Goal: Task Accomplishment & Management: Use online tool/utility

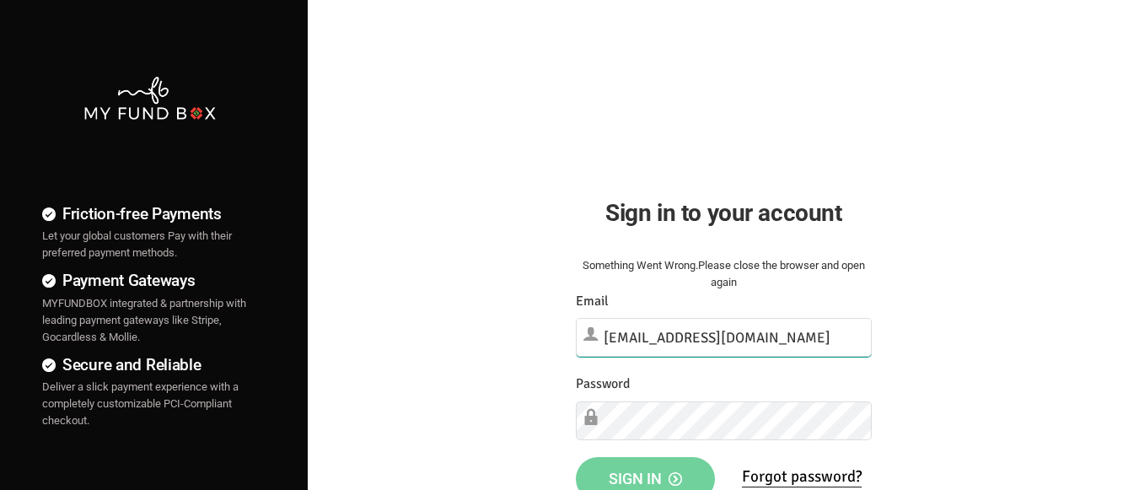
type input "[EMAIL_ADDRESS][DOMAIN_NAME]"
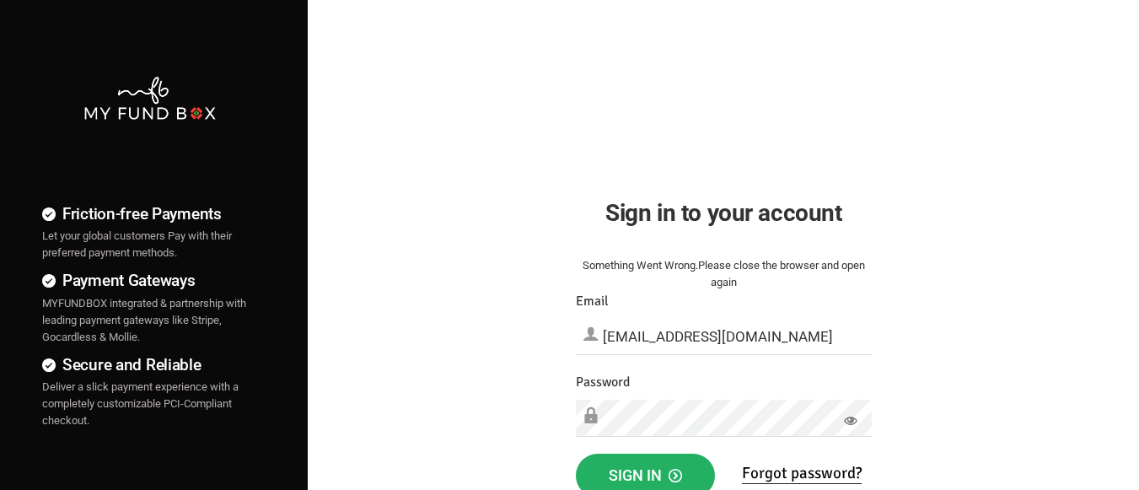
click at [645, 471] on span "Sign in" at bounding box center [645, 475] width 73 height 18
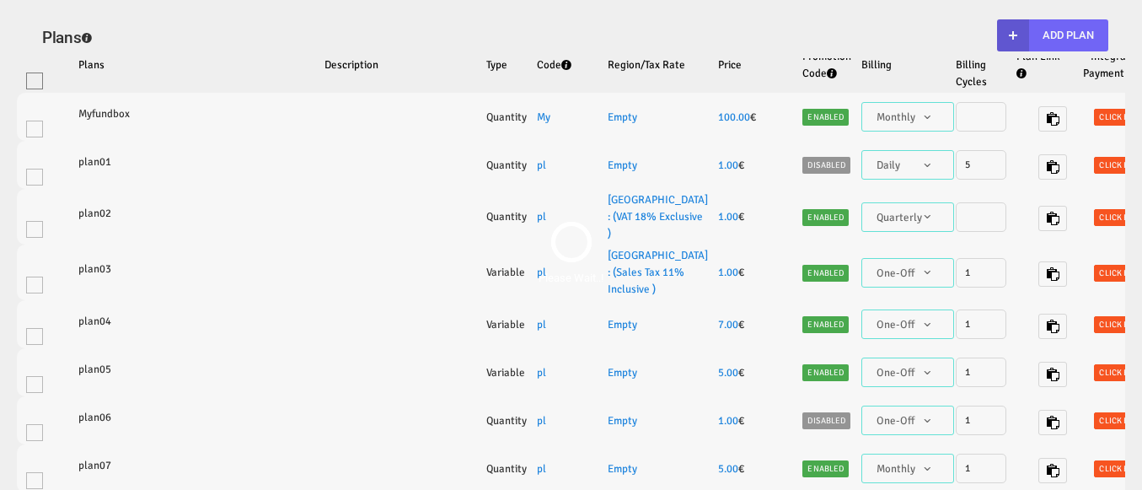
select select "100"
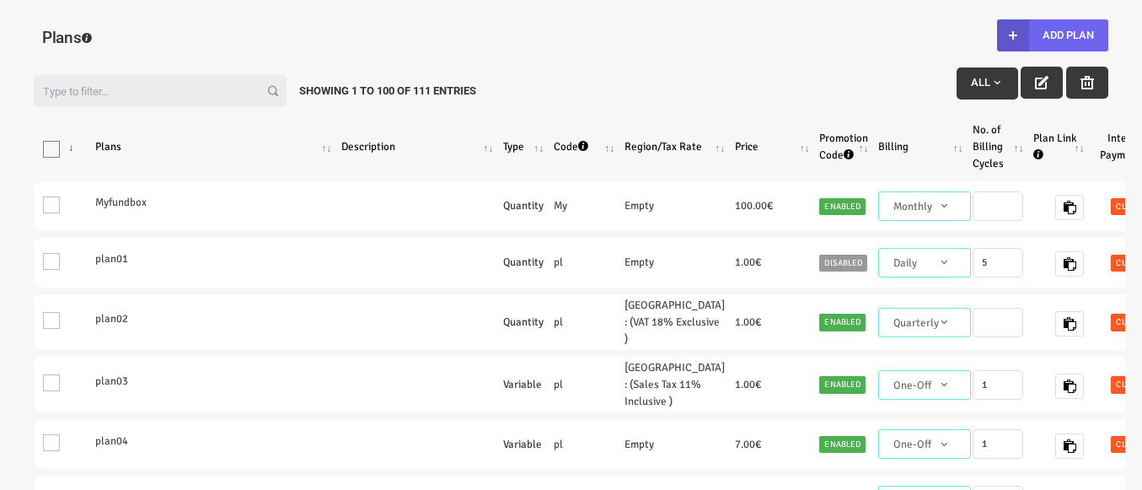
click at [1052, 35] on button "Add Plan" at bounding box center [1052, 35] width 111 height 32
type input "100"
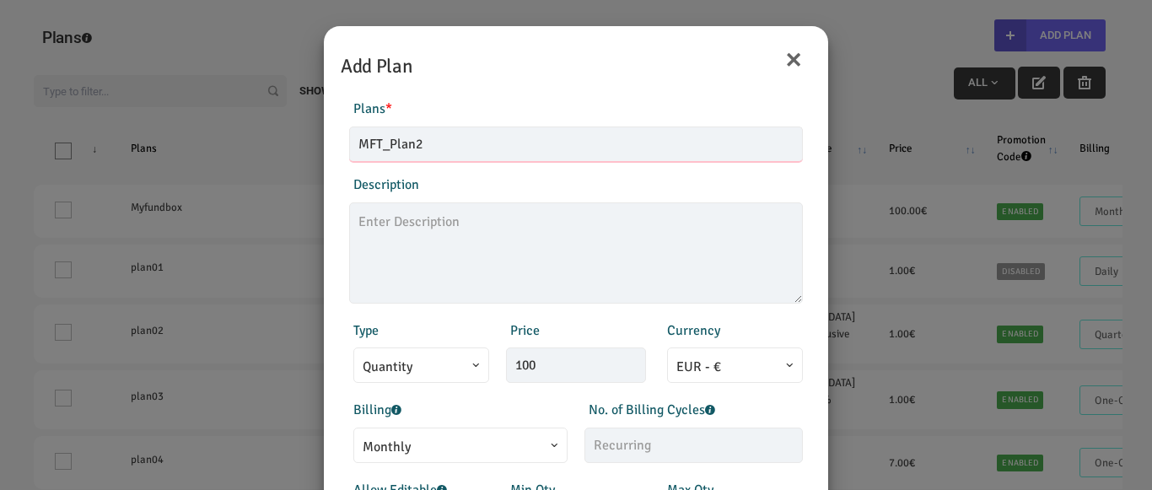
type input "MFT_Plan2"
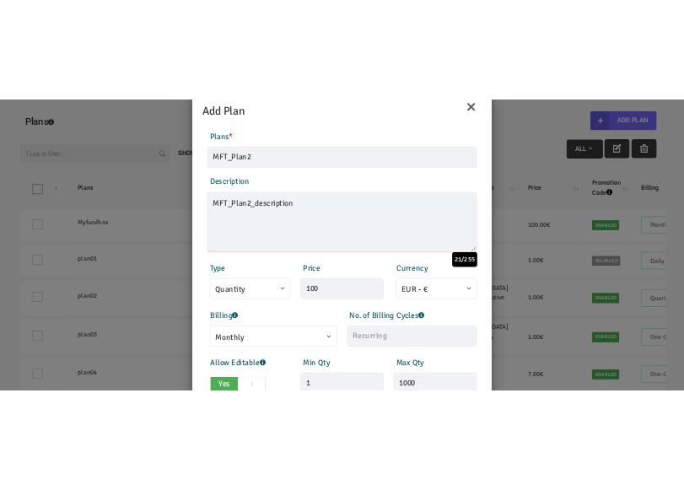
scroll to position [84, 0]
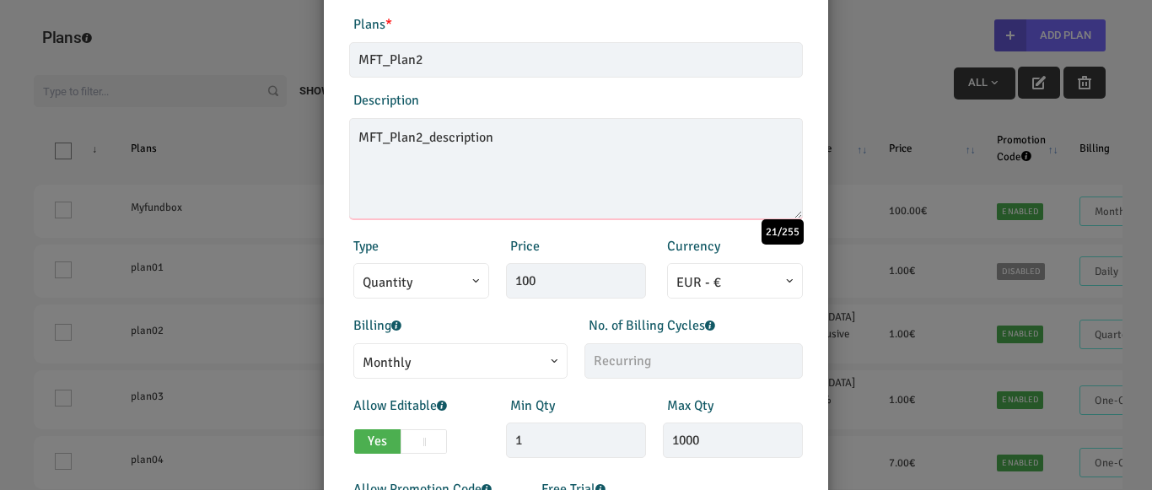
type textarea "MFT_Plan2_description"
